Goal: Information Seeking & Learning: Check status

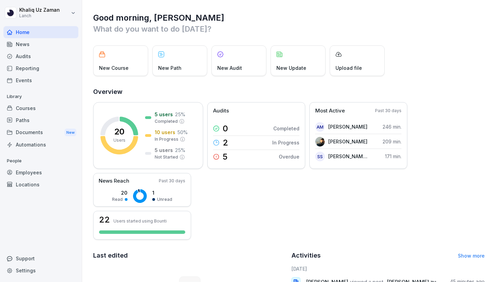
click at [28, 68] on div "Reporting" at bounding box center [40, 68] width 75 height 12
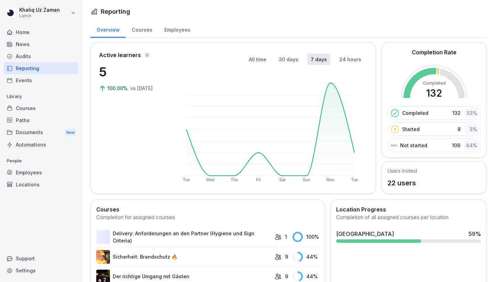
click at [144, 28] on div "Courses" at bounding box center [141, 29] width 33 height 18
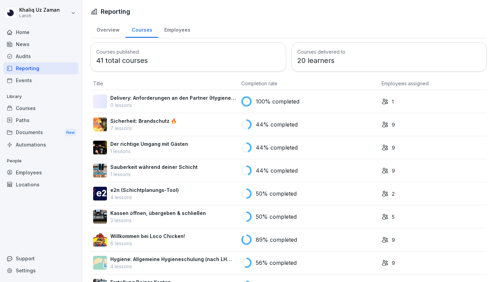
click at [176, 31] on div "Employees" at bounding box center [177, 29] width 38 height 18
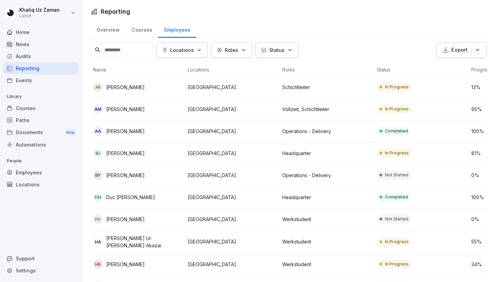
click at [200, 49] on icon "button" at bounding box center [199, 49] width 3 height 1
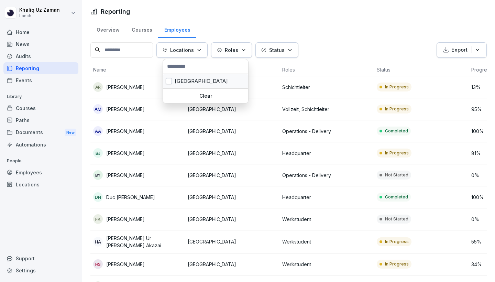
click at [200, 81] on div "Berlin" at bounding box center [205, 81] width 85 height 14
click at [321, 51] on p "Status" at bounding box center [328, 49] width 15 height 7
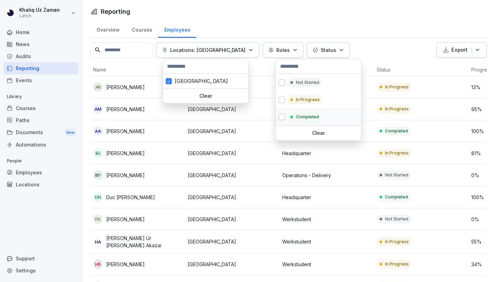
click at [302, 115] on p "Completed" at bounding box center [307, 117] width 23 height 6
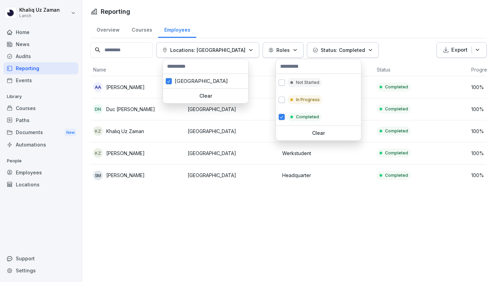
click at [328, 262] on html "Khaliq Uz Zaman Lanch Home News Audits Reporting Events Library Courses Paths D…" at bounding box center [247, 141] width 495 height 282
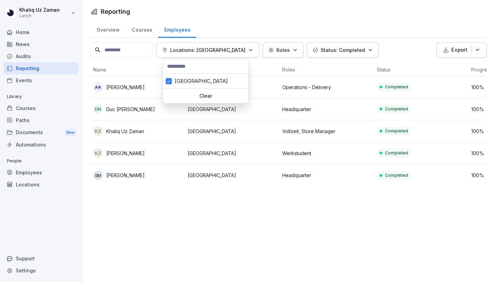
click at [313, 51] on icon "button" at bounding box center [315, 49] width 5 height 5
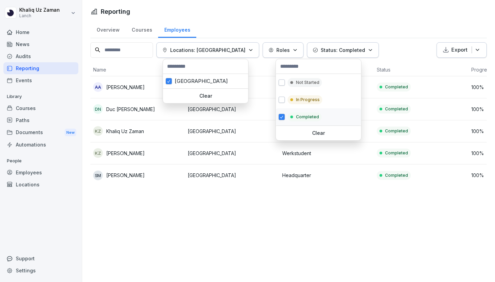
click at [282, 118] on span "button" at bounding box center [282, 116] width 6 height 5
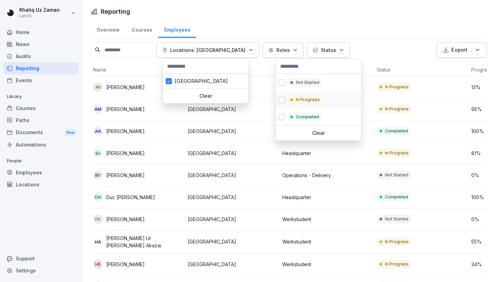
click at [284, 101] on button "button" at bounding box center [282, 100] width 6 height 6
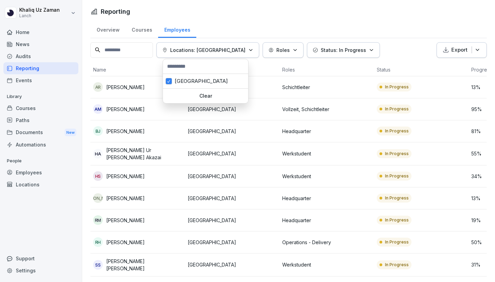
click at [325, 199] on html "Khaliq Uz Zaman Lanch Home News Audits Reporting Events Library Courses Paths D…" at bounding box center [247, 141] width 495 height 282
click at [264, 65] on html "Khaliq Uz Zaman Lanch Home News Audits Reporting Events Library Courses Paths D…" at bounding box center [247, 141] width 495 height 282
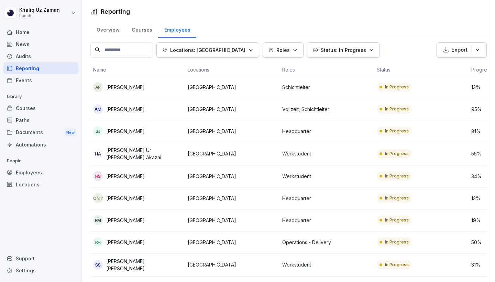
click at [111, 28] on div "Overview" at bounding box center [107, 29] width 35 height 18
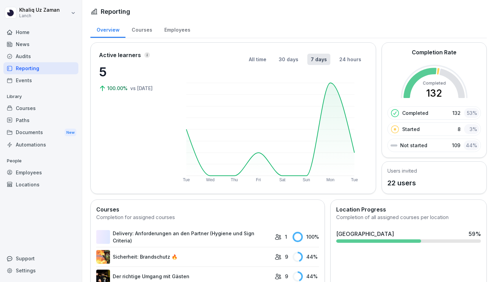
click at [177, 30] on div "Employees" at bounding box center [177, 29] width 38 height 18
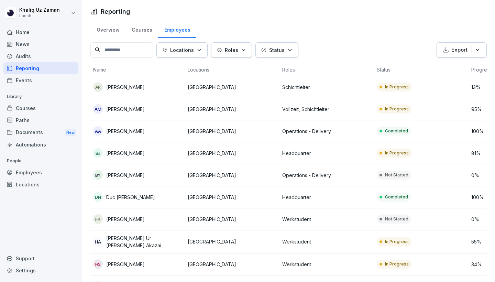
click at [391, 219] on p "Not Started" at bounding box center [396, 219] width 23 height 6
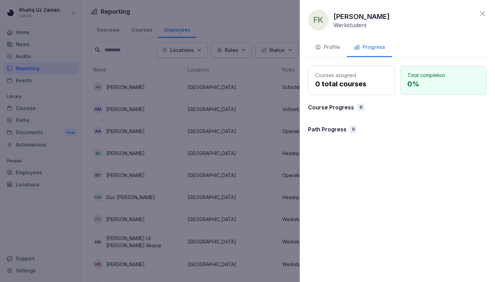
click at [332, 46] on div "Profile" at bounding box center [327, 47] width 25 height 8
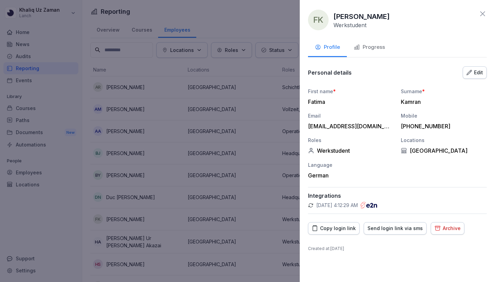
click at [369, 46] on div "Progress" at bounding box center [369, 47] width 31 height 8
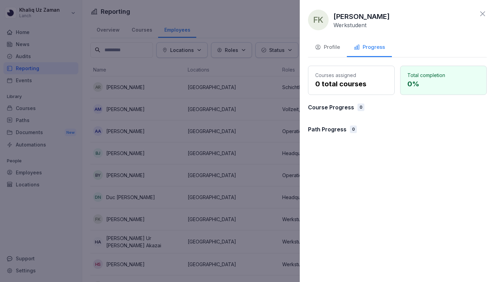
click at [356, 78] on p "Courses assigned" at bounding box center [351, 75] width 72 height 7
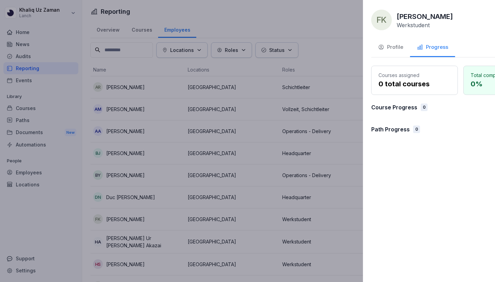
click at [209, 108] on div at bounding box center [247, 141] width 495 height 282
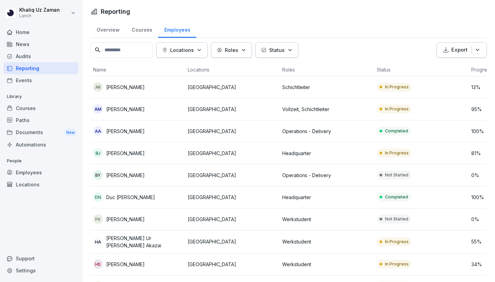
click at [48, 111] on div "Courses" at bounding box center [40, 108] width 75 height 12
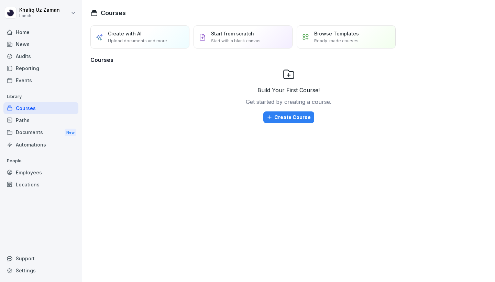
click at [323, 36] on p "Browse Templates" at bounding box center [336, 33] width 45 height 7
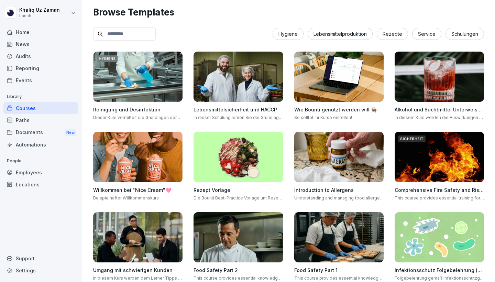
click at [156, 33] on input at bounding box center [124, 33] width 63 height 13
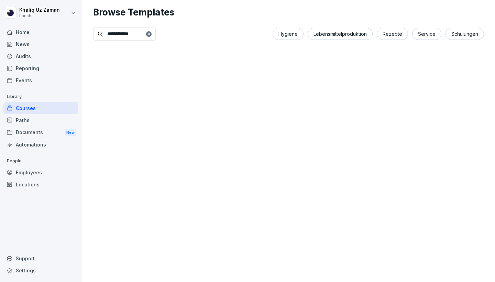
click at [219, 57] on div at bounding box center [288, 57] width 391 height 11
click at [156, 35] on input "**********" at bounding box center [124, 33] width 63 height 13
type input "*"
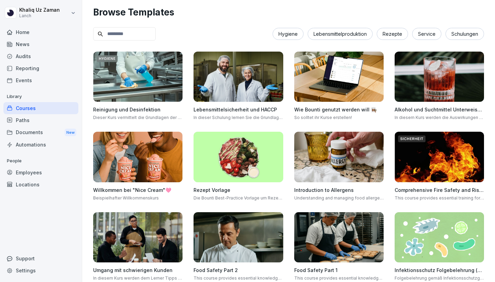
click at [46, 74] on div "Events" at bounding box center [40, 80] width 75 height 12
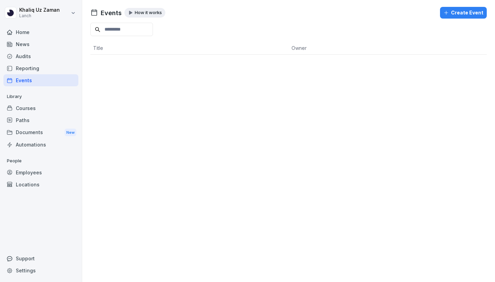
click at [45, 69] on div "Reporting" at bounding box center [40, 68] width 75 height 12
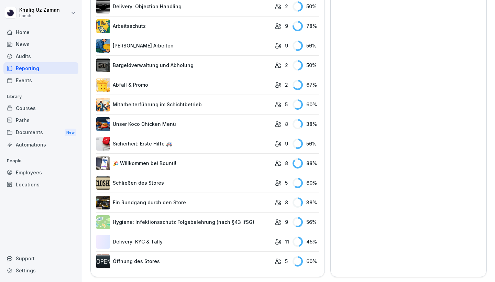
scroll to position [701, 0]
click at [199, 239] on link "Delivery: KYC & Tally" at bounding box center [183, 242] width 175 height 14
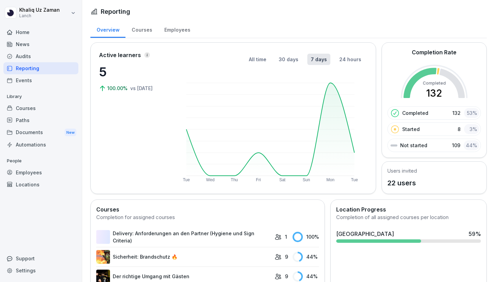
click at [147, 31] on div "Courses" at bounding box center [141, 29] width 33 height 18
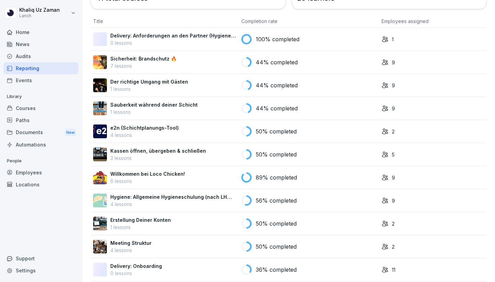
scroll to position [63, 0]
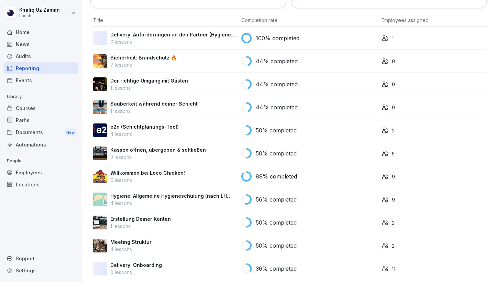
click at [404, 104] on div "9" at bounding box center [433, 107] width 102 height 7
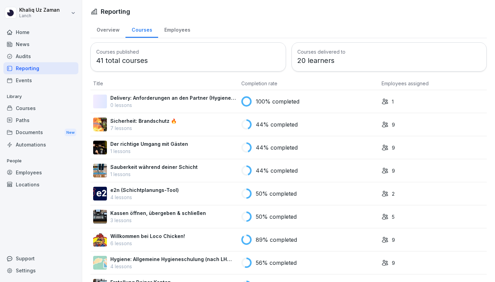
click at [259, 171] on p "44% completed" at bounding box center [277, 170] width 42 height 8
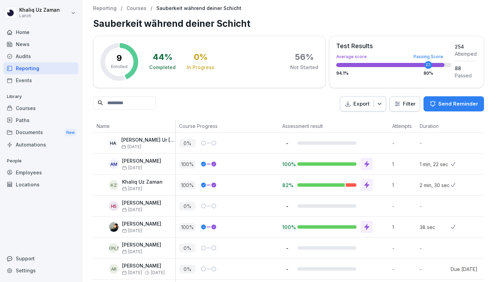
click at [306, 107] on div "Export Filter Send Reminder" at bounding box center [288, 103] width 391 height 15
